Goal: Task Accomplishment & Management: Manage account settings

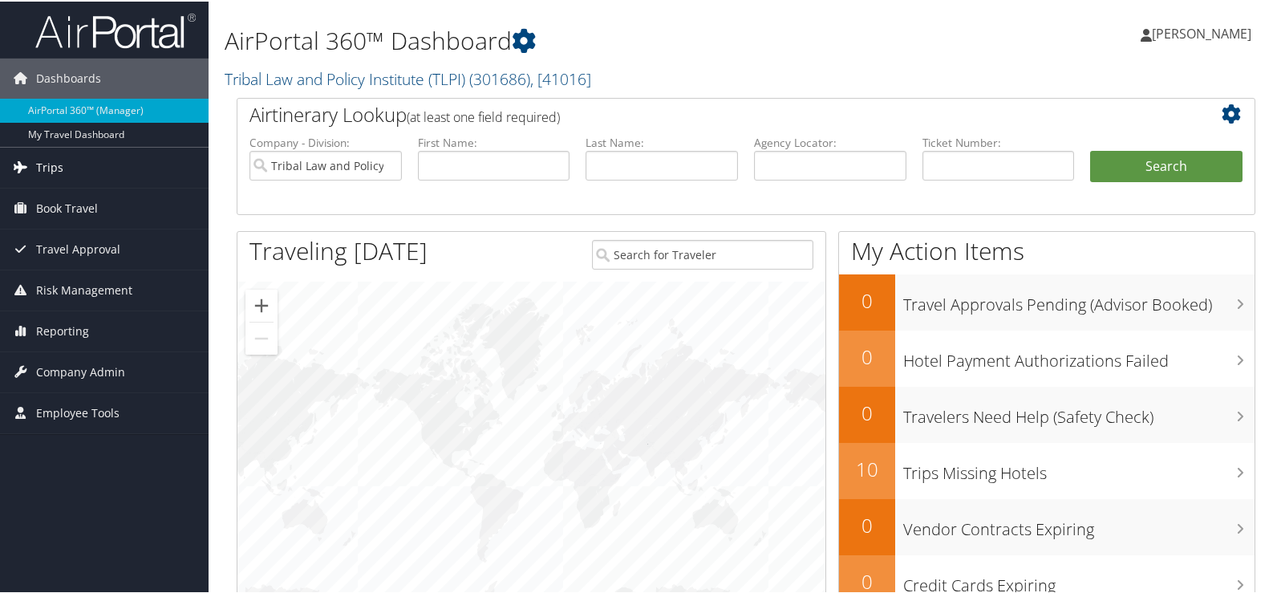
click at [77, 162] on link "Trips" at bounding box center [104, 166] width 209 height 40
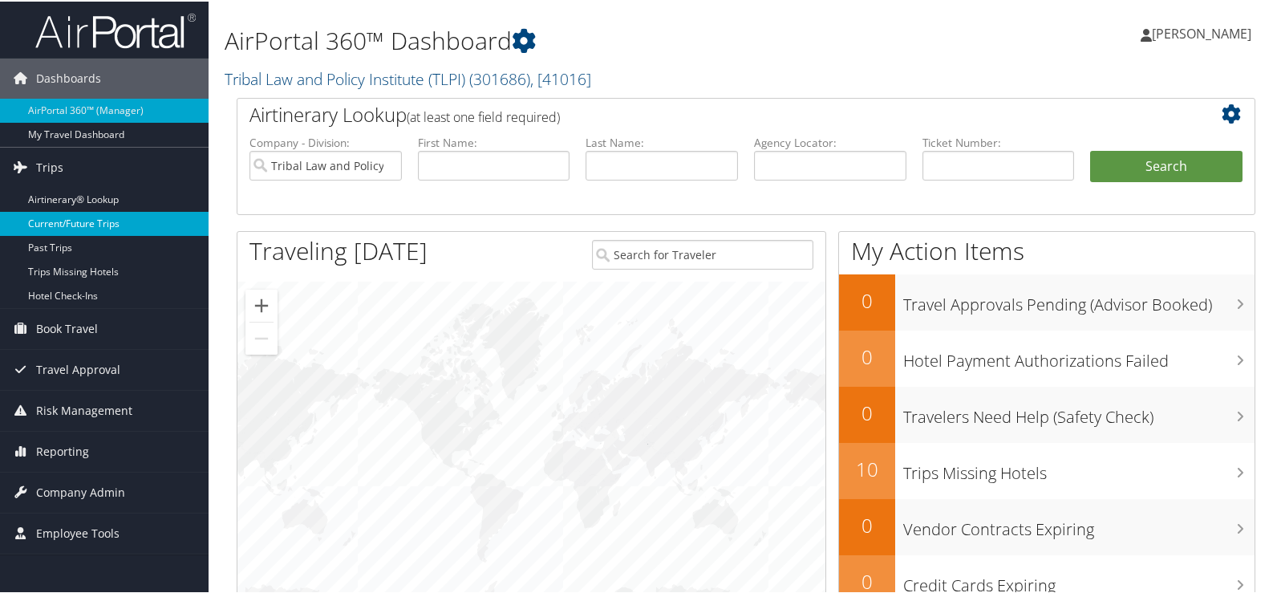
click at [63, 217] on link "Current/Future Trips" at bounding box center [104, 222] width 209 height 24
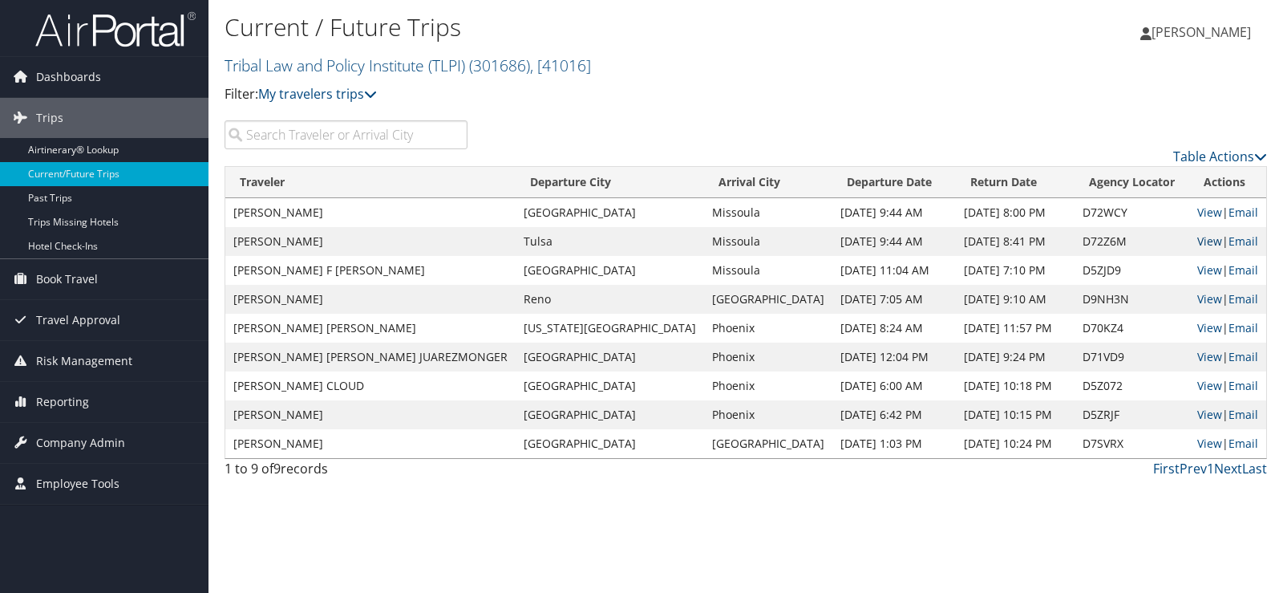
click at [1197, 243] on link "View" at bounding box center [1209, 240] width 25 height 15
